Goal: Information Seeking & Learning: Find contact information

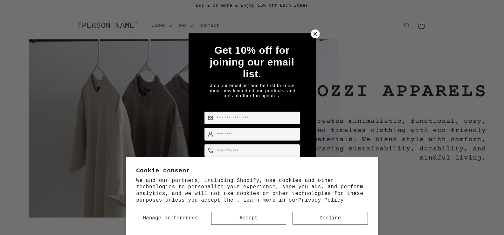
click at [314, 31] on icon at bounding box center [315, 34] width 7 height 7
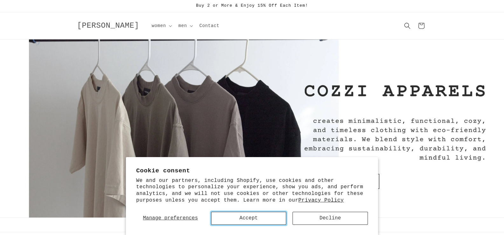
click at [242, 217] on button "Accept" at bounding box center [248, 218] width 75 height 13
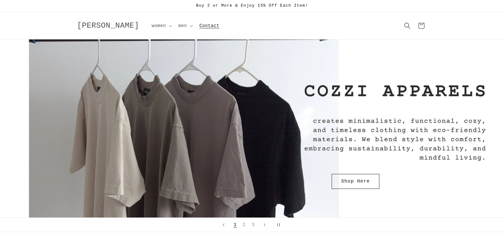
click at [200, 28] on span "Contact" at bounding box center [210, 26] width 20 height 6
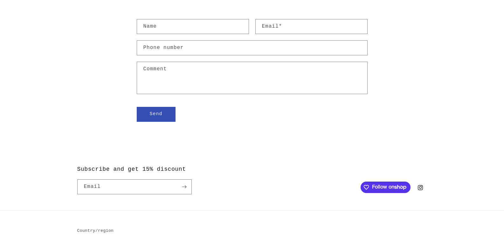
scroll to position [135, 0]
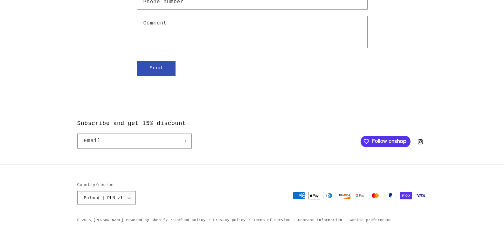
click at [309, 221] on link "Contact information" at bounding box center [320, 220] width 44 height 6
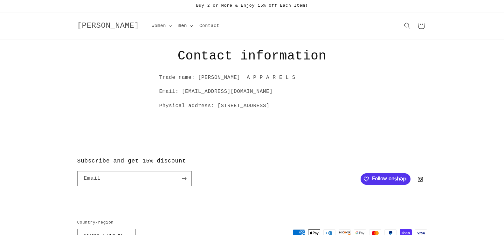
click at [190, 26] on icon at bounding box center [191, 26] width 3 height 2
